Goal: Transaction & Acquisition: Purchase product/service

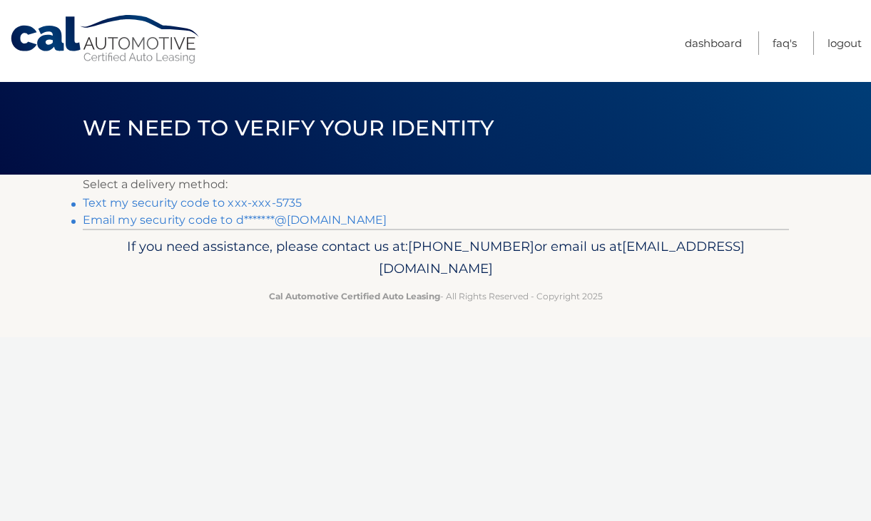
click at [225, 203] on link "Text my security code to xxx-xxx-5735" at bounding box center [193, 203] width 220 height 14
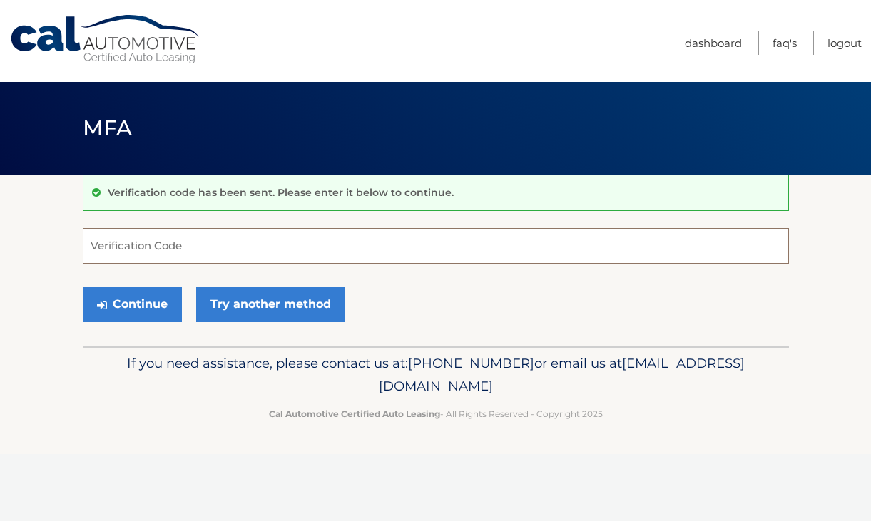
click at [213, 250] on input "Verification Code" at bounding box center [436, 246] width 706 height 36
type input "517777"
click at [83, 287] on button "Continue" at bounding box center [132, 305] width 99 height 36
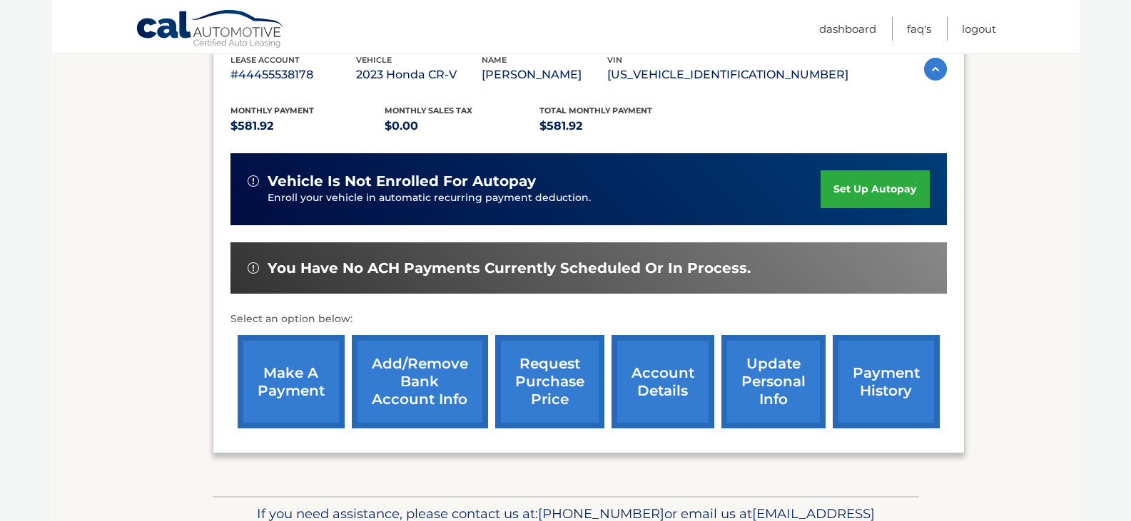
scroll to position [263, 0]
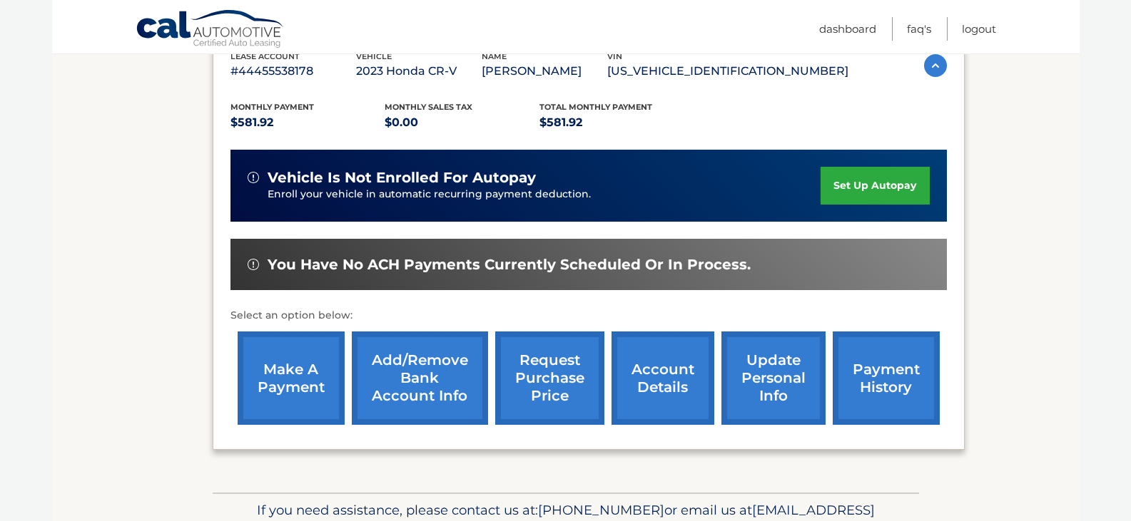
click at [280, 391] on link "make a payment" at bounding box center [291, 378] width 107 height 93
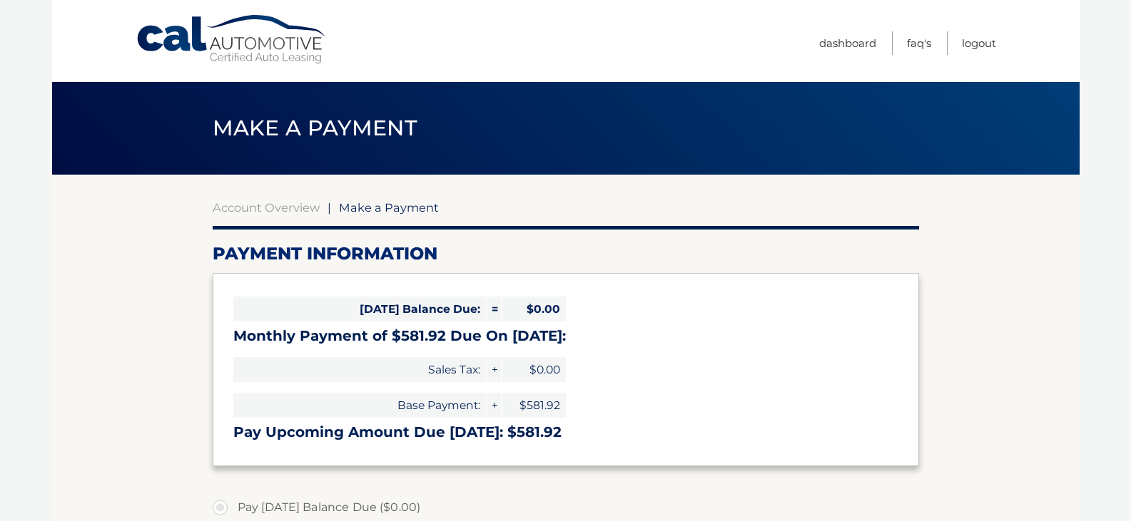
select select "ZDkwMmE5ZDUtNzljYS00N2MwLTk0ZWYtZjFiYzFkZTUyZGQ1"
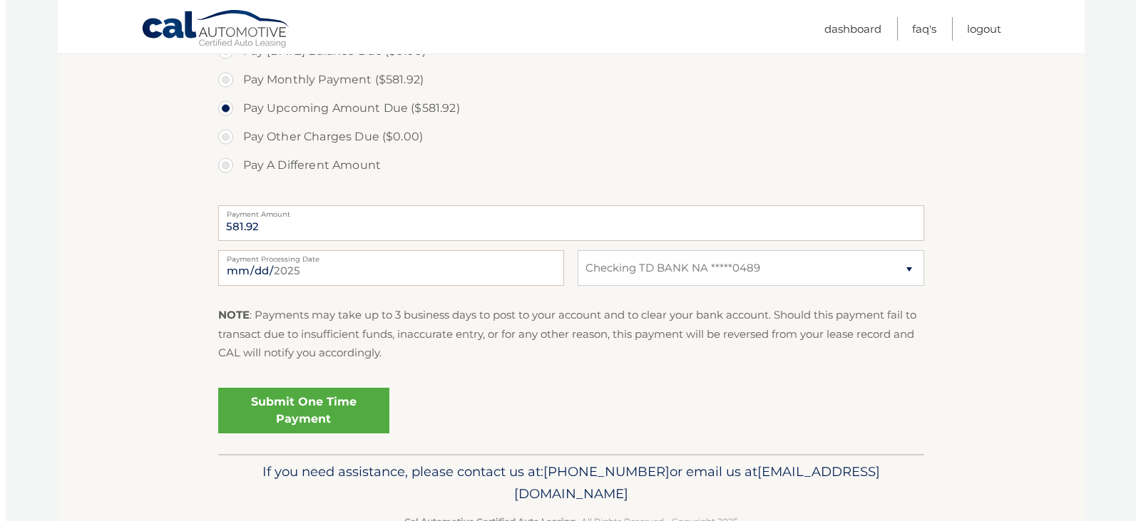
scroll to position [466, 0]
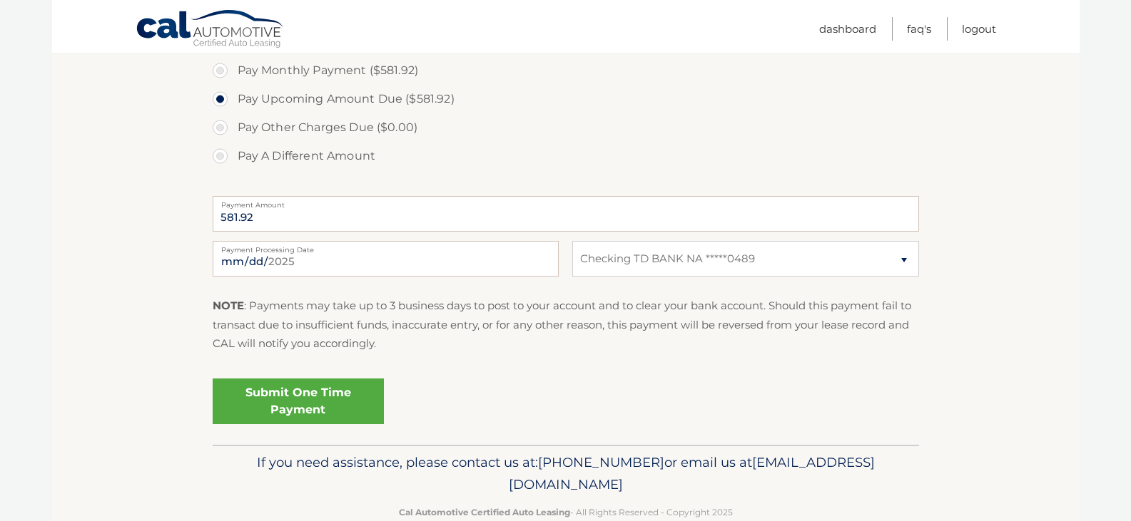
click at [322, 396] on link "Submit One Time Payment" at bounding box center [298, 402] width 171 height 46
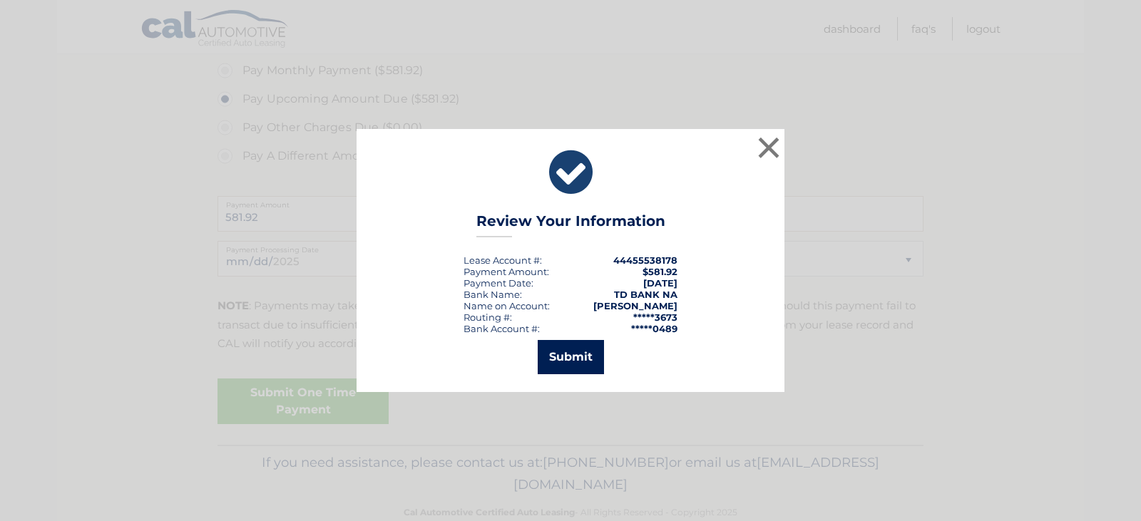
click at [582, 358] on button "Submit" at bounding box center [571, 357] width 66 height 34
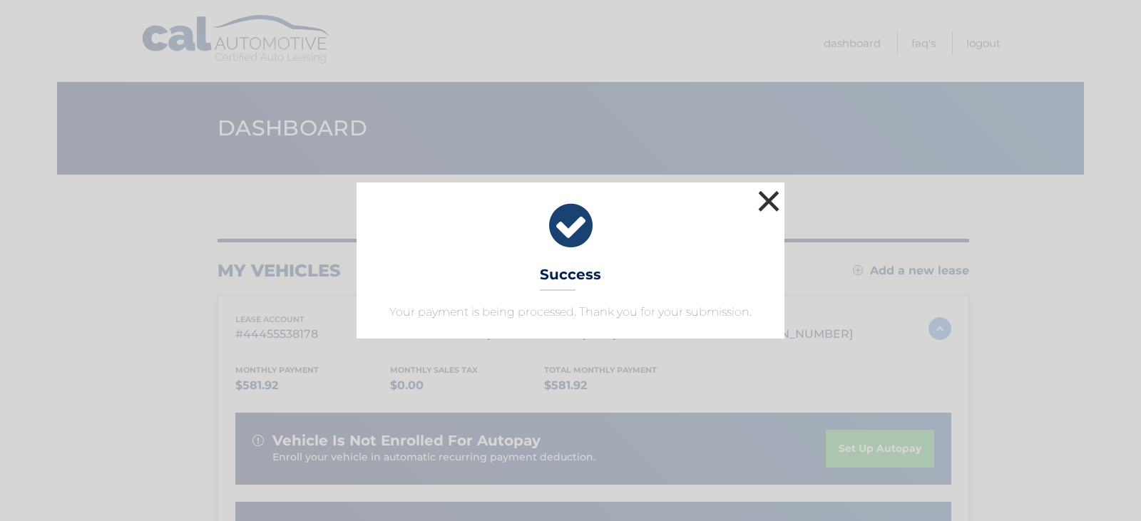
click at [761, 204] on button "×" at bounding box center [769, 201] width 29 height 29
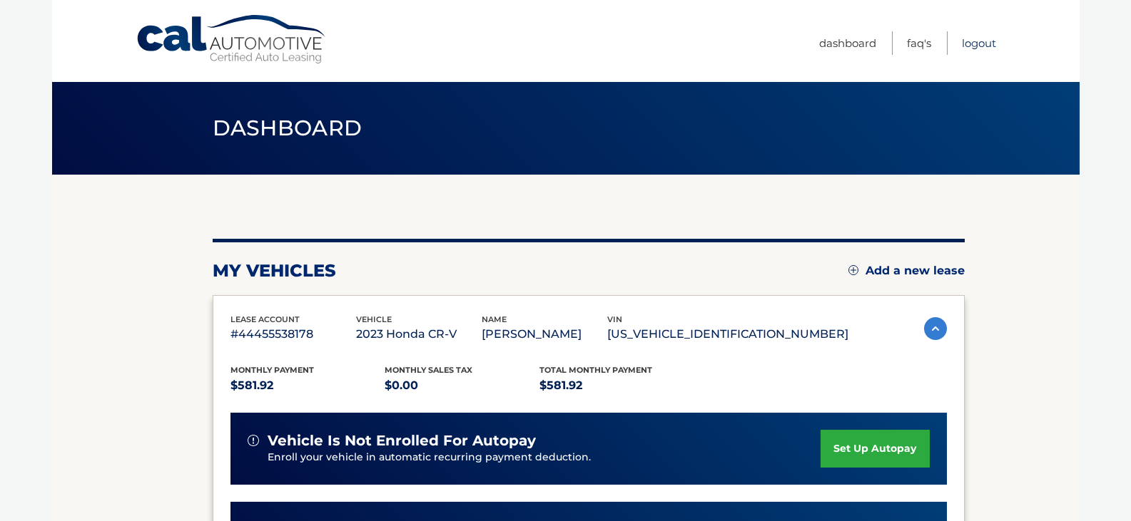
click at [978, 41] on link "Logout" at bounding box center [979, 43] width 34 height 24
